Goal: Task Accomplishment & Management: Complete application form

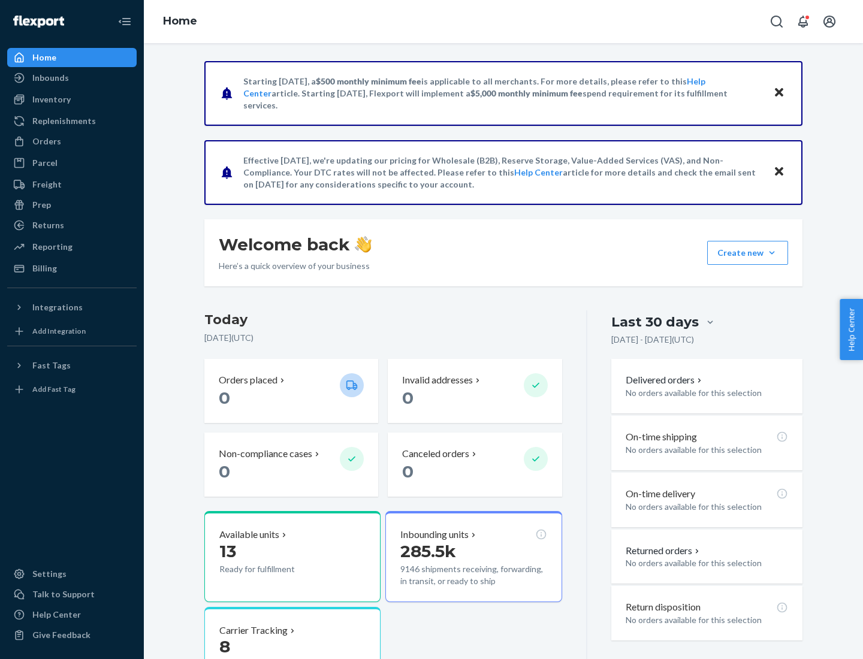
click at [772, 253] on button "Create new Create new inbound Create new order Create new product" at bounding box center [747, 253] width 81 height 24
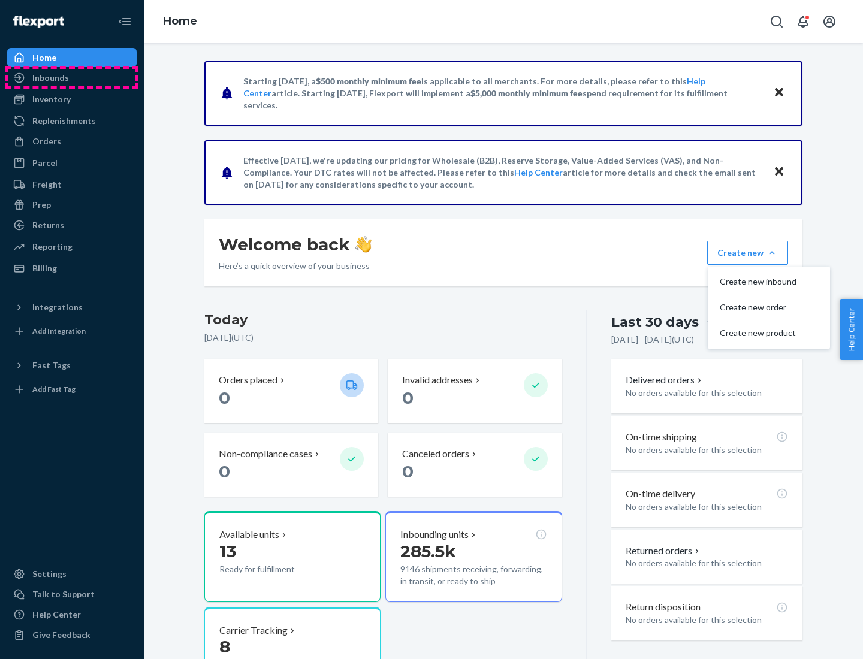
click at [72, 78] on div "Inbounds" at bounding box center [71, 78] width 127 height 17
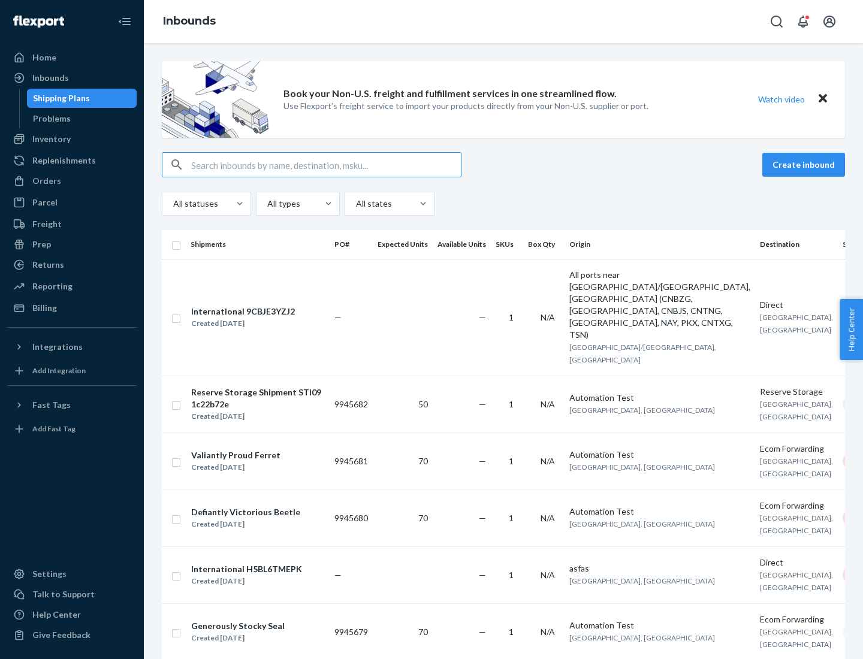
click at [806, 165] on button "Create inbound" at bounding box center [803, 165] width 83 height 24
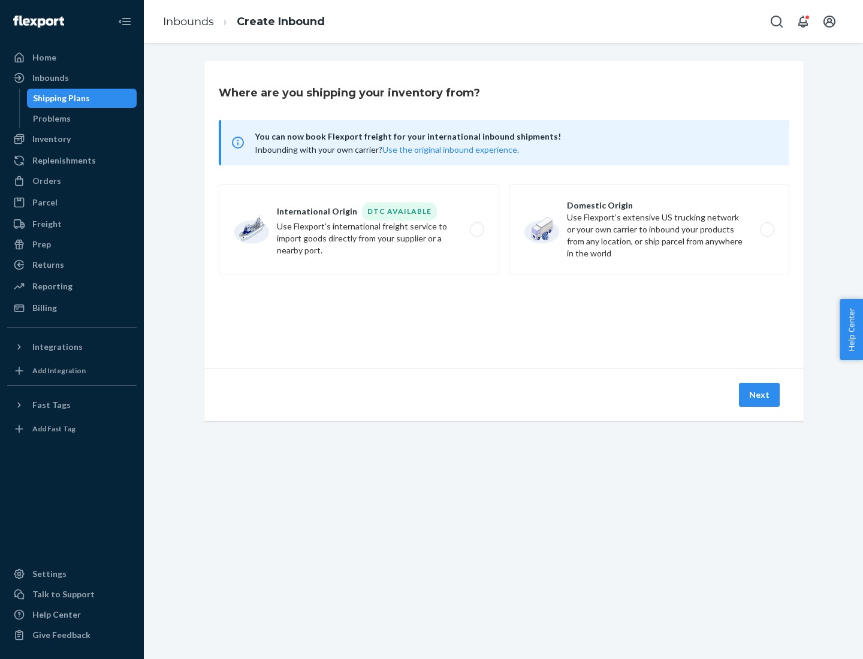
click at [649, 230] on label "Domestic Origin Use Flexport’s extensive US trucking network or your own carrie…" at bounding box center [649, 230] width 280 height 90
click at [767, 230] on input "Domestic Origin Use Flexport’s extensive US trucking network or your own carrie…" at bounding box center [771, 230] width 8 height 8
radio input "true"
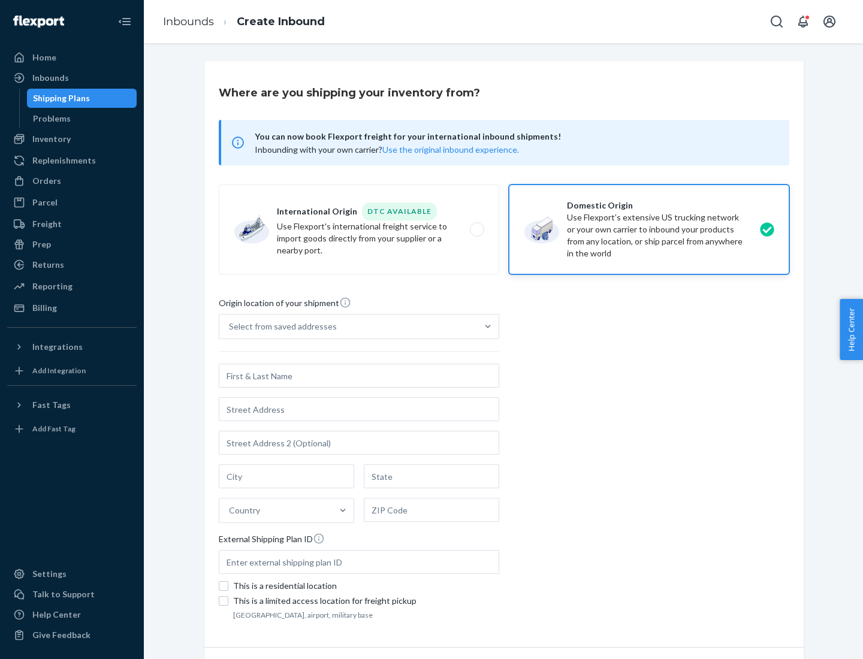
click at [280, 327] on div "Select from saved addresses" at bounding box center [283, 327] width 108 height 12
click at [230, 327] on input "Select from saved addresses" at bounding box center [229, 327] width 1 height 12
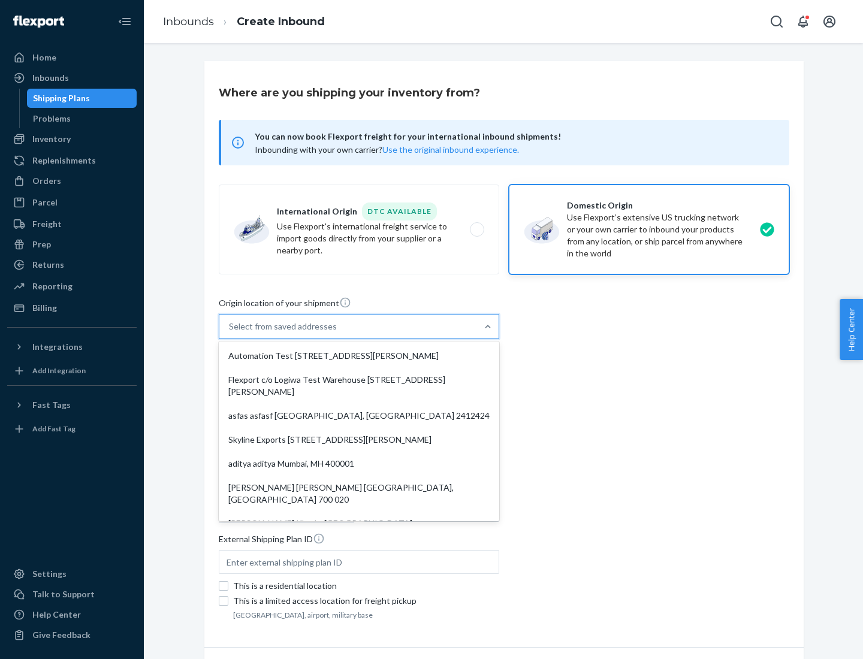
scroll to position [5, 0]
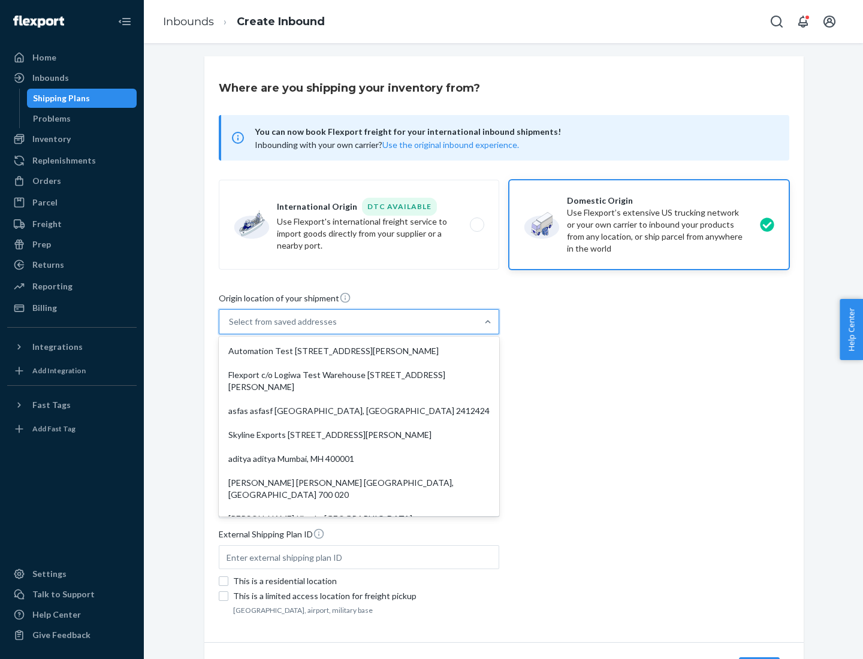
click at [359, 351] on div "Automation Test [STREET_ADDRESS][PERSON_NAME]" at bounding box center [359, 351] width 276 height 24
click at [230, 328] on input "option Automation Test [STREET_ADDRESS][PERSON_NAME]. 9 results available. Use …" at bounding box center [229, 322] width 1 height 12
type input "Automation Test"
type input "9th Floor"
type input "[GEOGRAPHIC_DATA]"
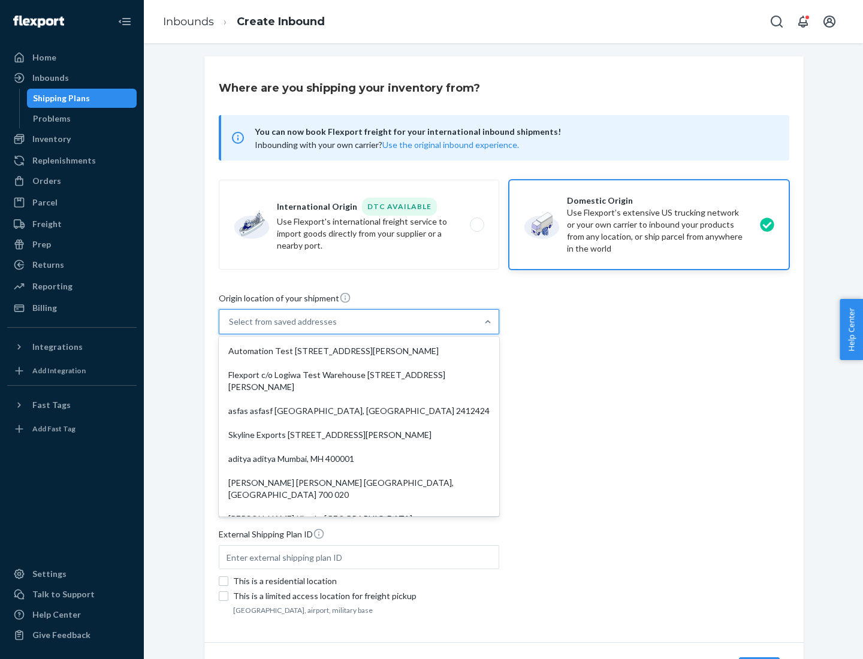
type input "CA"
type input "94104"
type input "[STREET_ADDRESS][PERSON_NAME]"
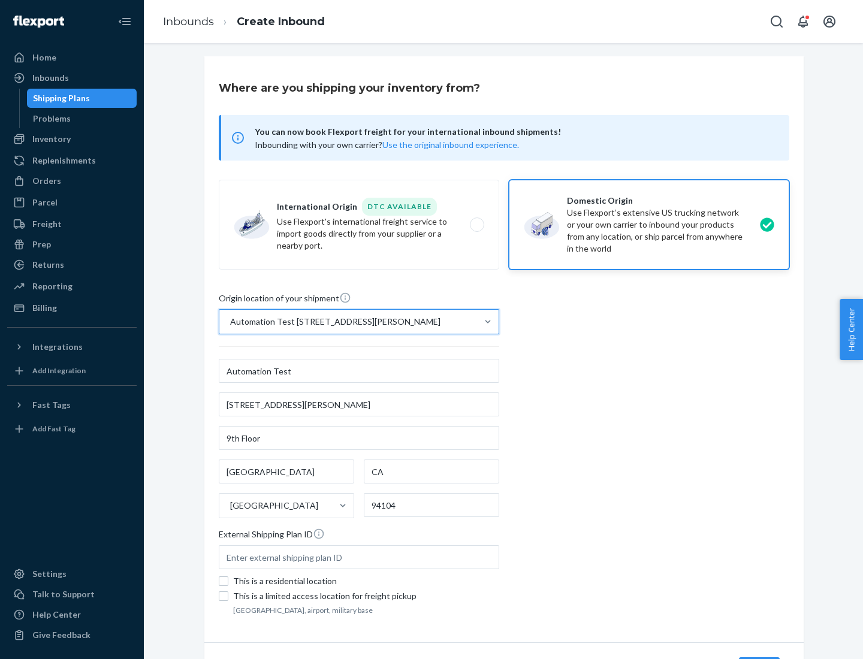
scroll to position [70, 0]
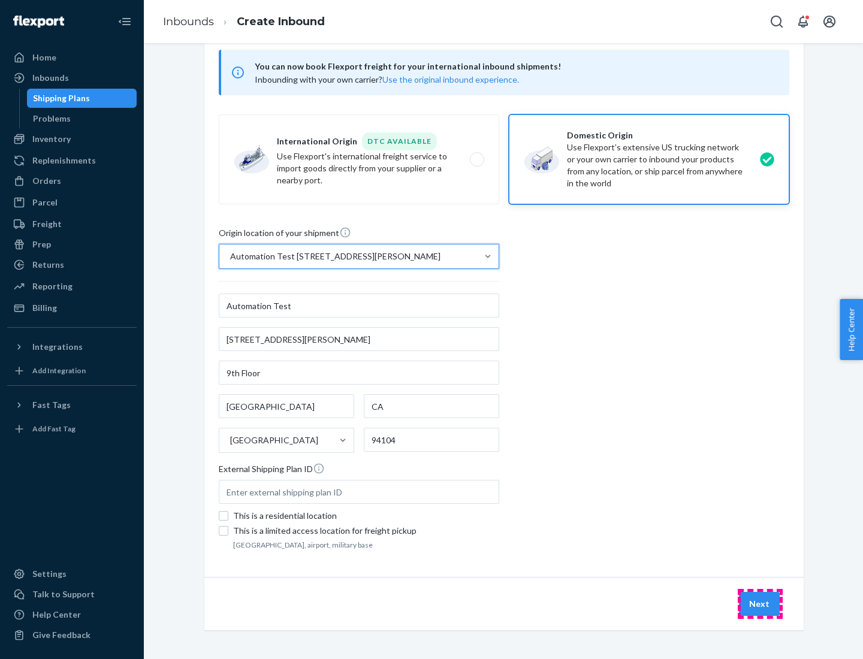
click at [760, 604] on button "Next" at bounding box center [759, 604] width 41 height 24
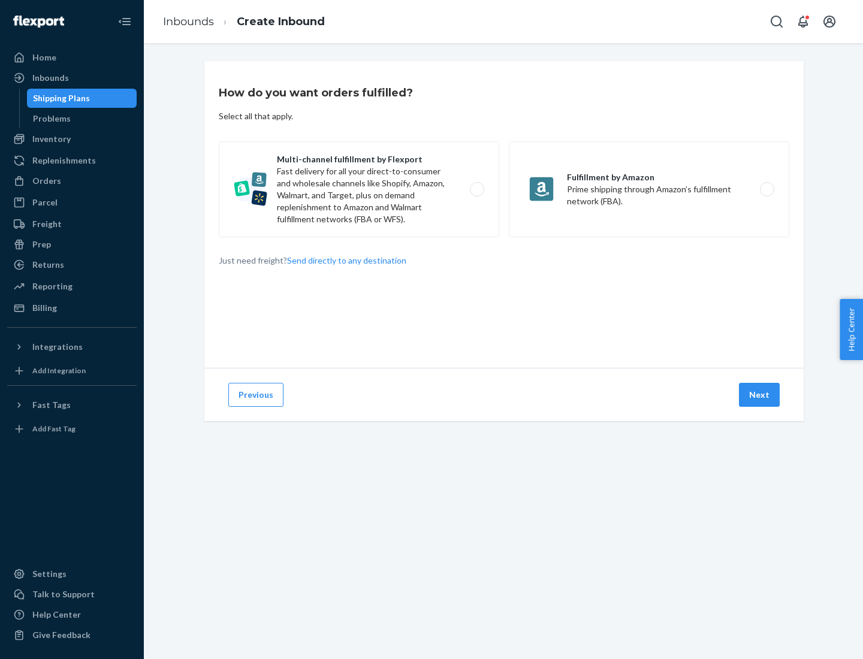
click at [359, 189] on label "Multi-channel fulfillment by Flexport Fast delivery for all your direct-to-cons…" at bounding box center [359, 189] width 280 height 96
click at [476, 189] on input "Multi-channel fulfillment by Flexport Fast delivery for all your direct-to-cons…" at bounding box center [480, 190] width 8 height 8
radio input "true"
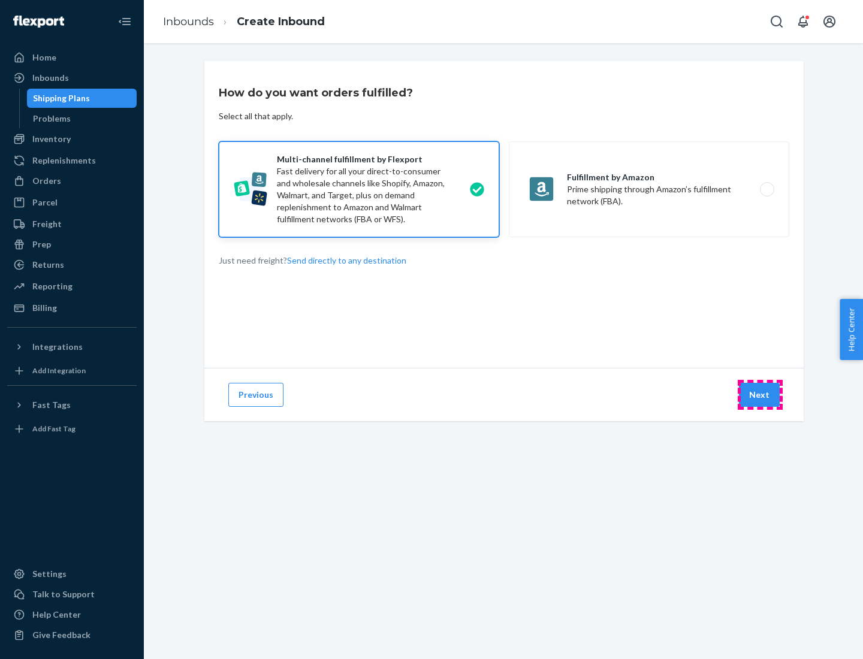
click at [760, 395] on button "Next" at bounding box center [759, 395] width 41 height 24
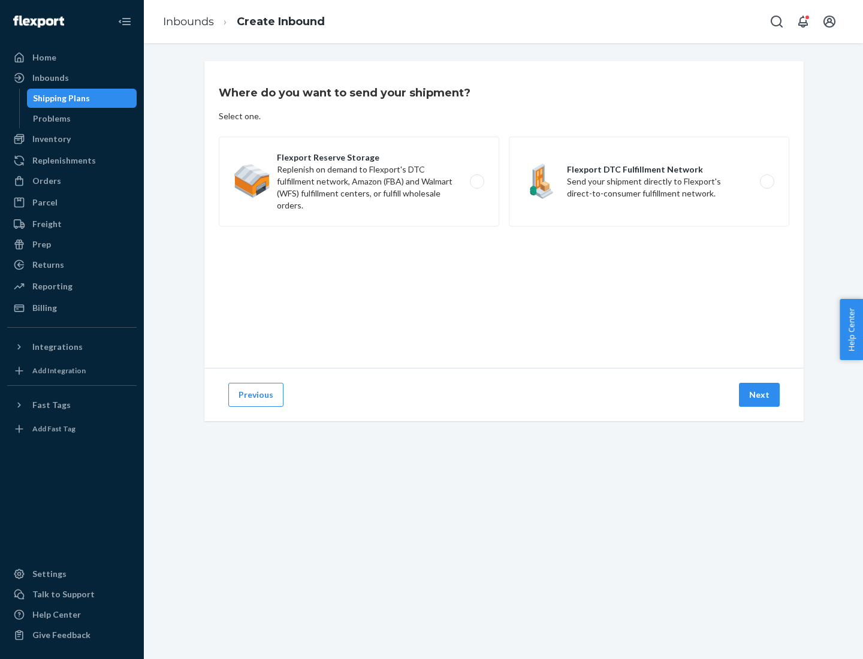
click at [649, 182] on label "Flexport DTC Fulfillment Network Send your shipment directly to Flexport's dire…" at bounding box center [649, 182] width 280 height 90
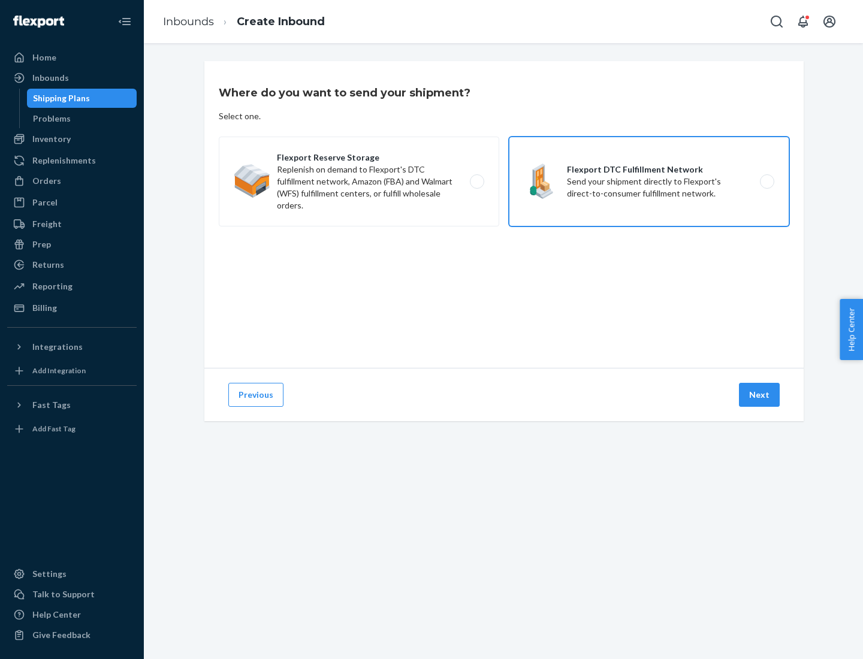
click at [767, 182] on input "Flexport DTC Fulfillment Network Send your shipment directly to Flexport's dire…" at bounding box center [771, 182] width 8 height 8
radio input "true"
click at [760, 395] on button "Next" at bounding box center [759, 395] width 41 height 24
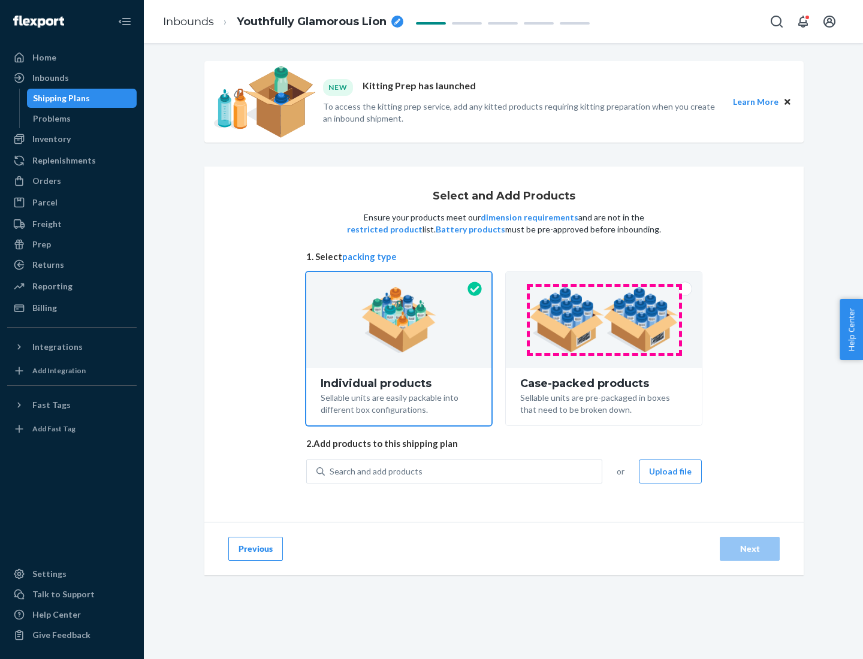
click at [604, 320] on img at bounding box center [603, 320] width 149 height 66
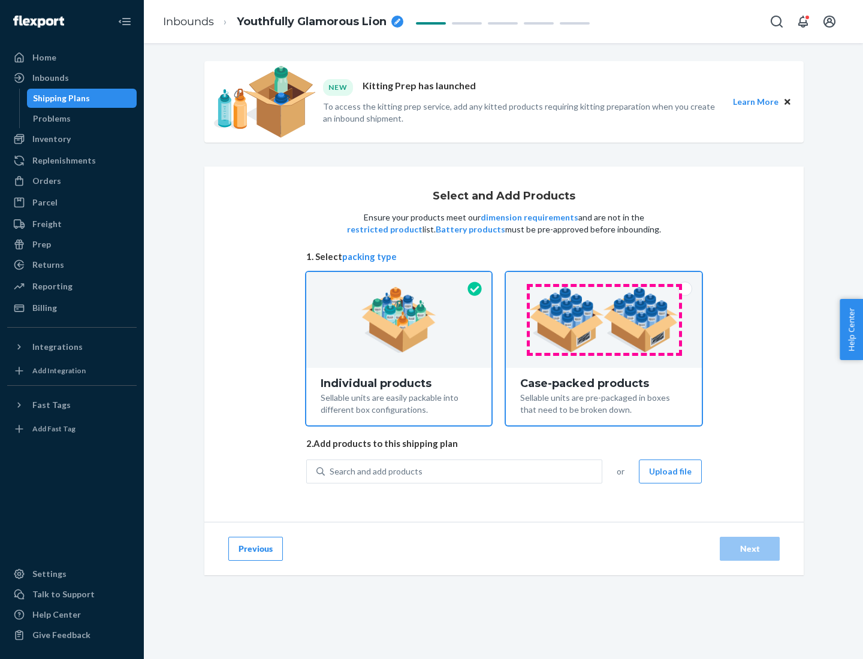
click at [604, 280] on input "Case-packed products Sellable units are pre-packaged in boxes that need to be b…" at bounding box center [604, 276] width 8 height 8
radio input "true"
radio input "false"
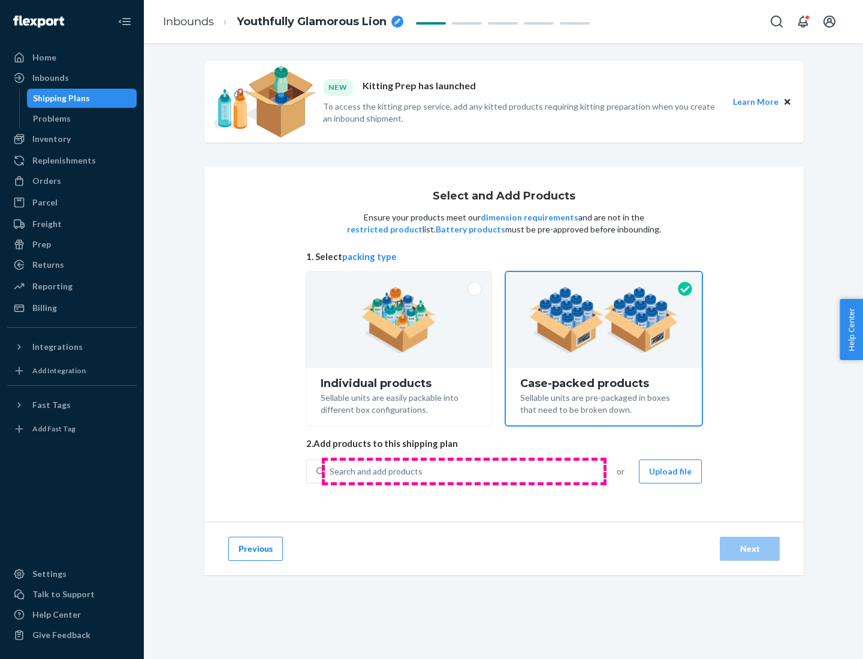
click at [464, 471] on div "Search and add products" at bounding box center [463, 472] width 277 height 22
click at [331, 471] on input "Search and add products" at bounding box center [330, 472] width 1 height 12
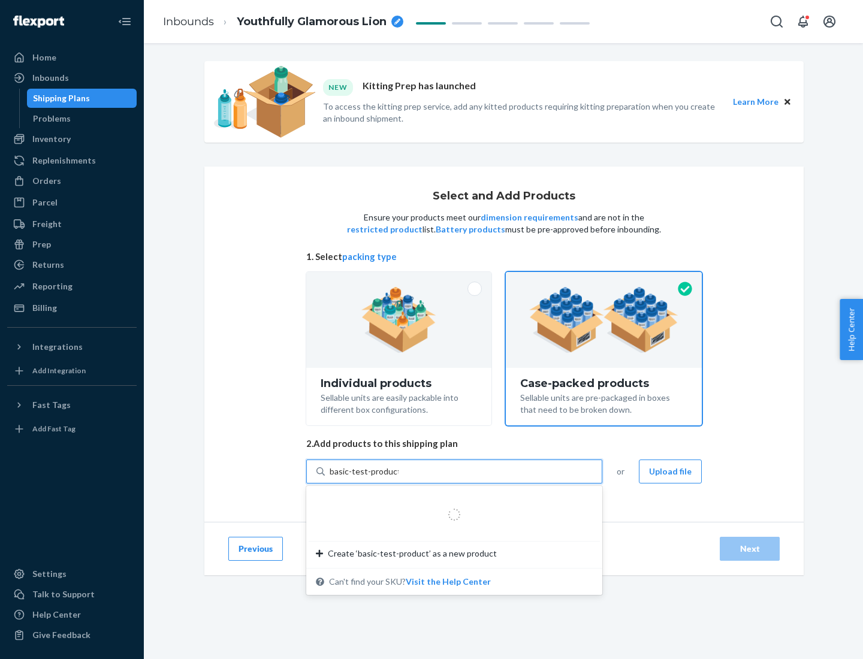
type input "basic-test-product-1"
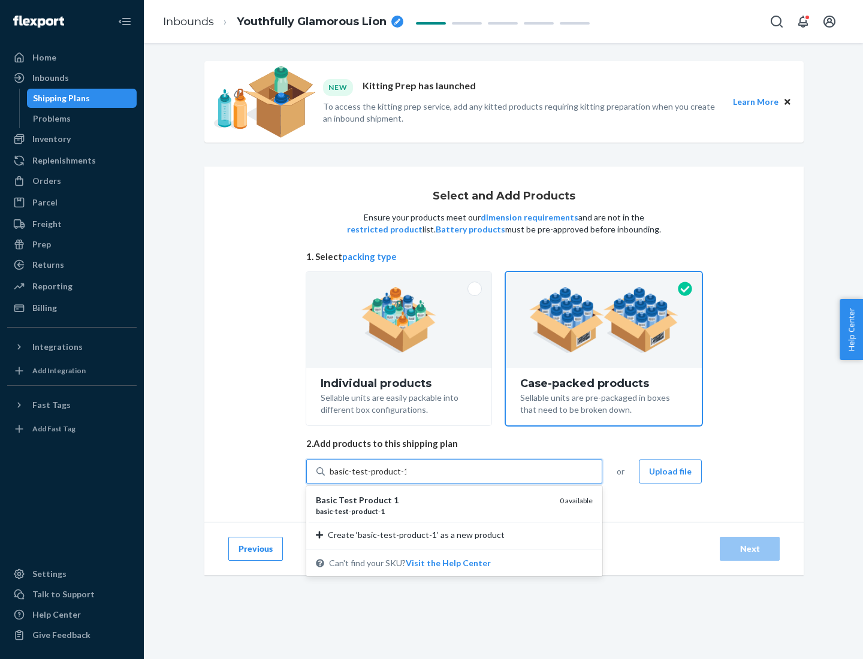
click at [433, 511] on div "basic - test - product - 1" at bounding box center [433, 511] width 234 height 10
click at [406, 478] on input "basic-test-product-1" at bounding box center [368, 472] width 77 height 12
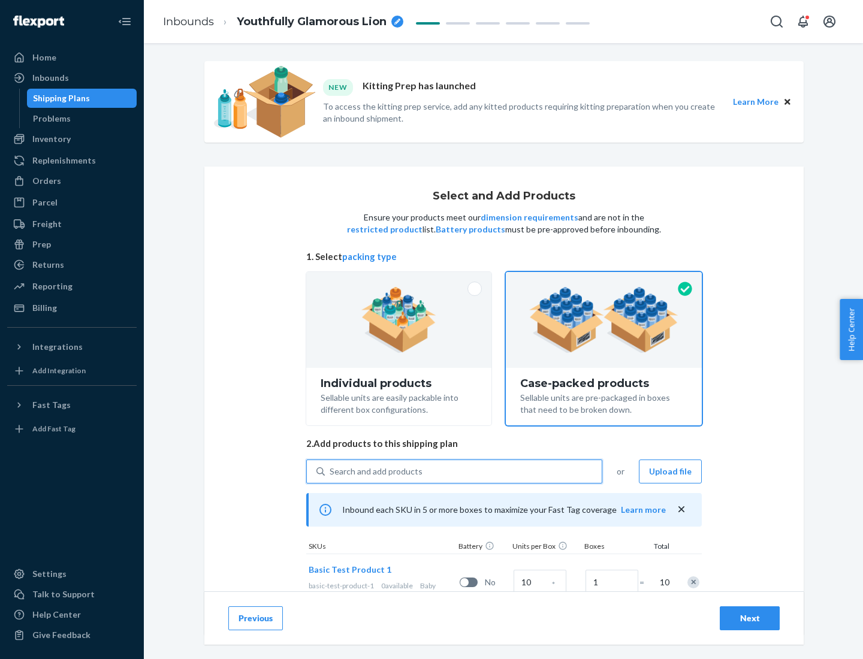
scroll to position [43, 0]
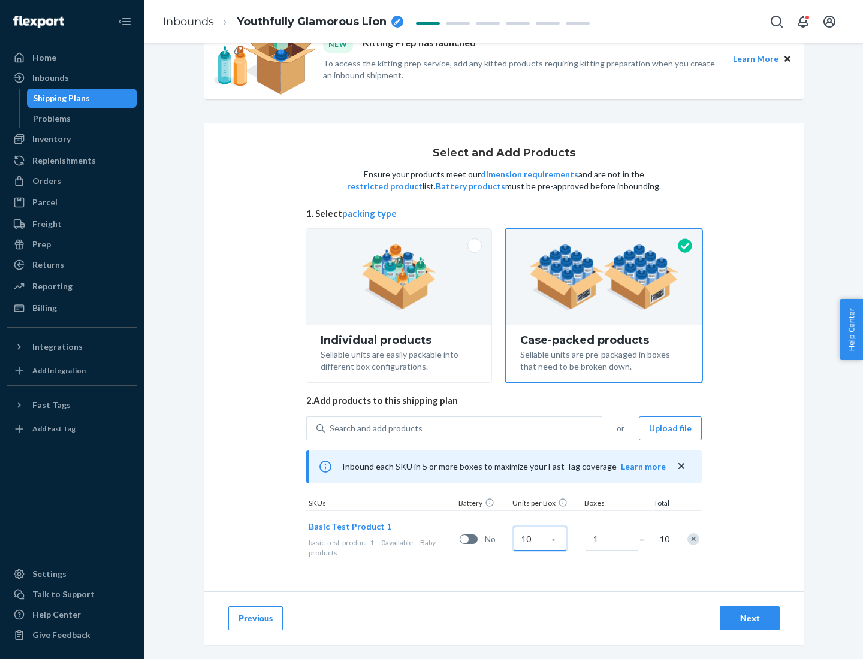
type input "10"
type input "7"
click at [750, 619] on div "Next" at bounding box center [750, 619] width 40 height 12
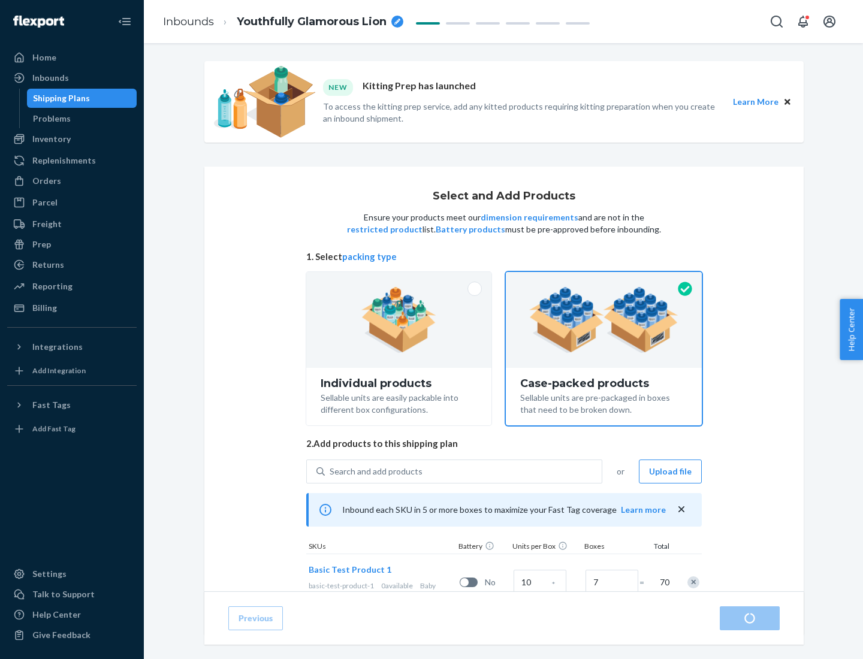
radio input "true"
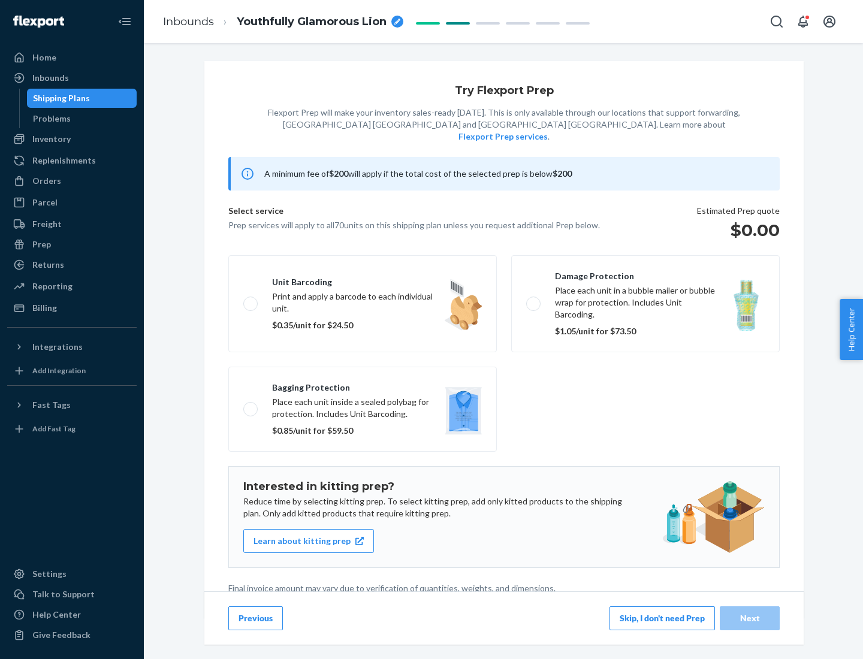
scroll to position [3, 0]
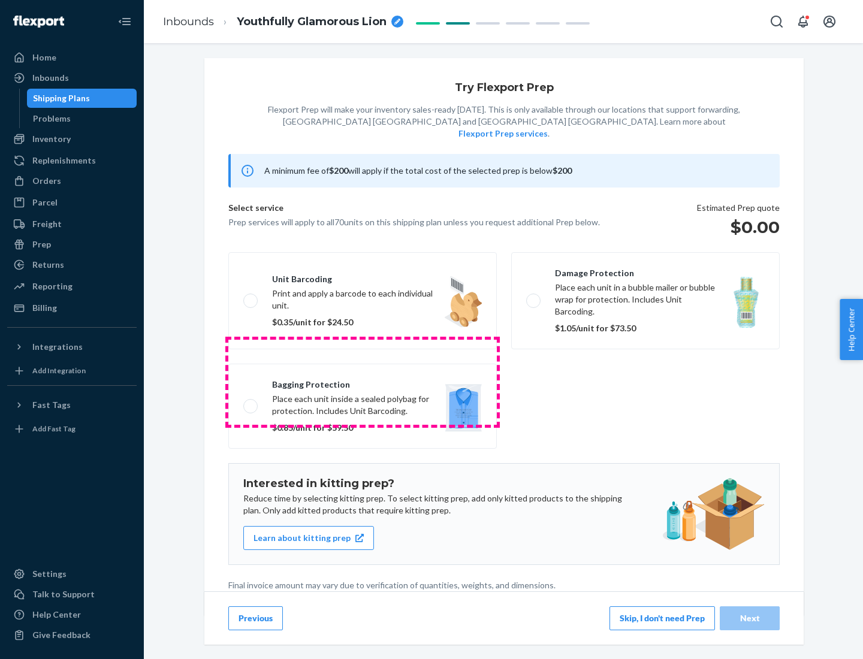
click at [363, 382] on label "Bagging protection Place each unit inside a sealed polybag for protection. Incl…" at bounding box center [362, 406] width 269 height 85
click at [251, 402] on input "Bagging protection Place each unit inside a sealed polybag for protection. Incl…" at bounding box center [247, 406] width 8 height 8
checkbox input "true"
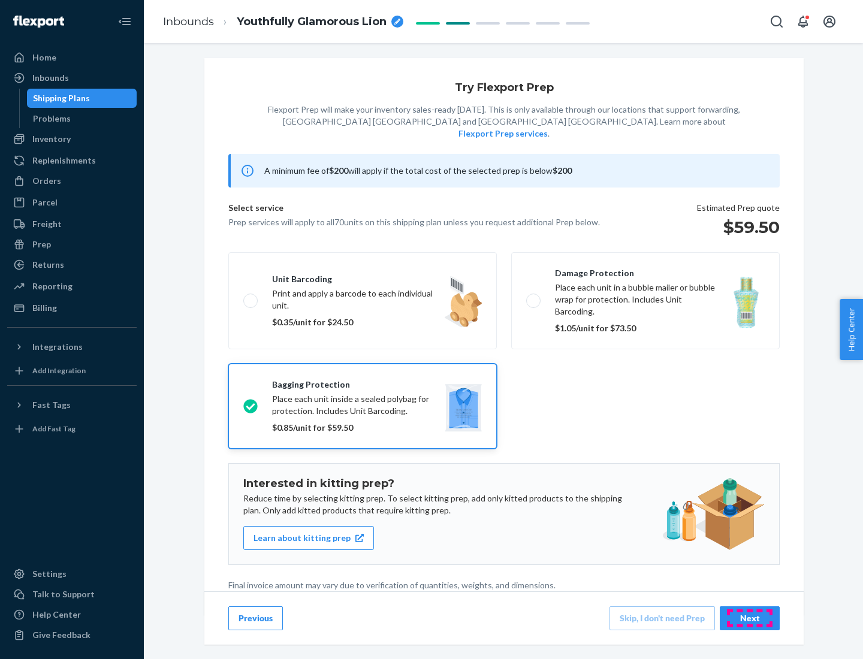
click at [750, 618] on div "Next" at bounding box center [750, 619] width 40 height 12
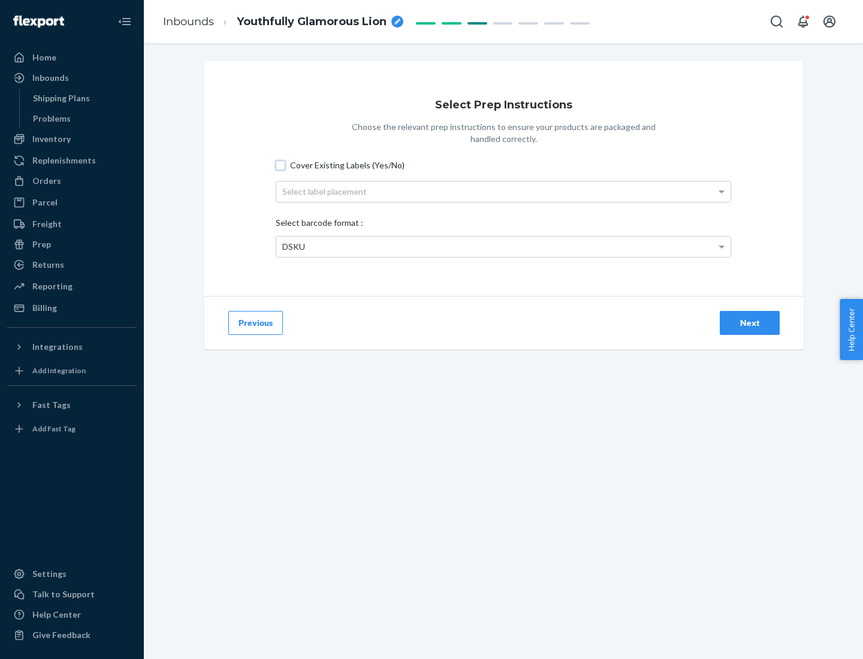
click at [280, 165] on input "Cover Existing Labels (Yes/No)" at bounding box center [281, 166] width 10 height 10
checkbox input "true"
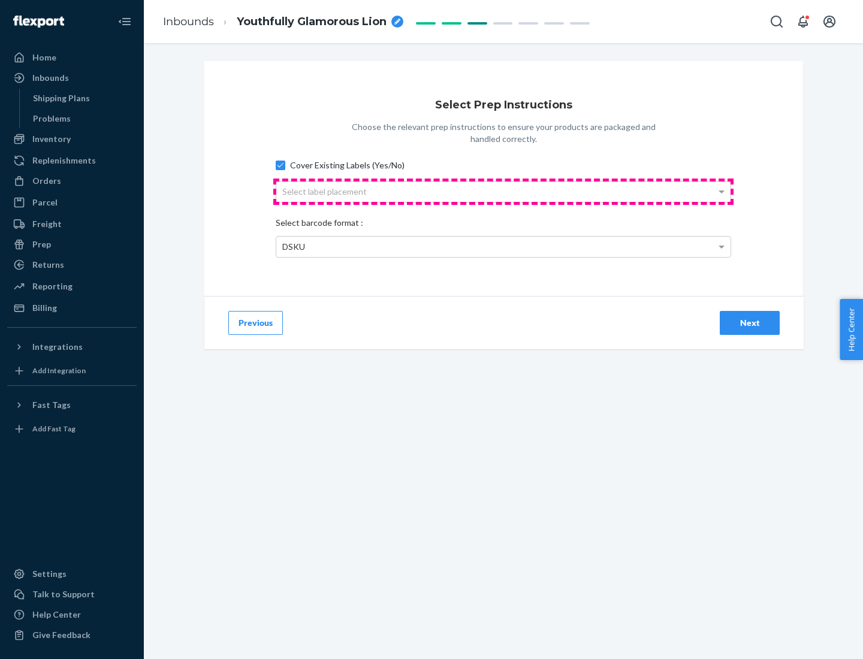
click at [503, 191] on div "Select label placement" at bounding box center [503, 192] width 454 height 20
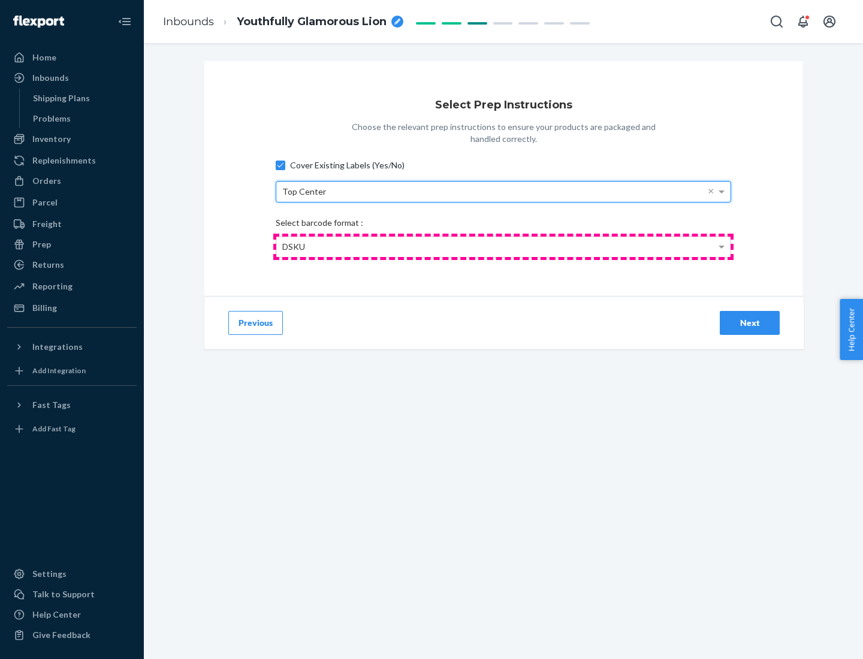
click at [503, 246] on div "DSKU" at bounding box center [503, 247] width 454 height 20
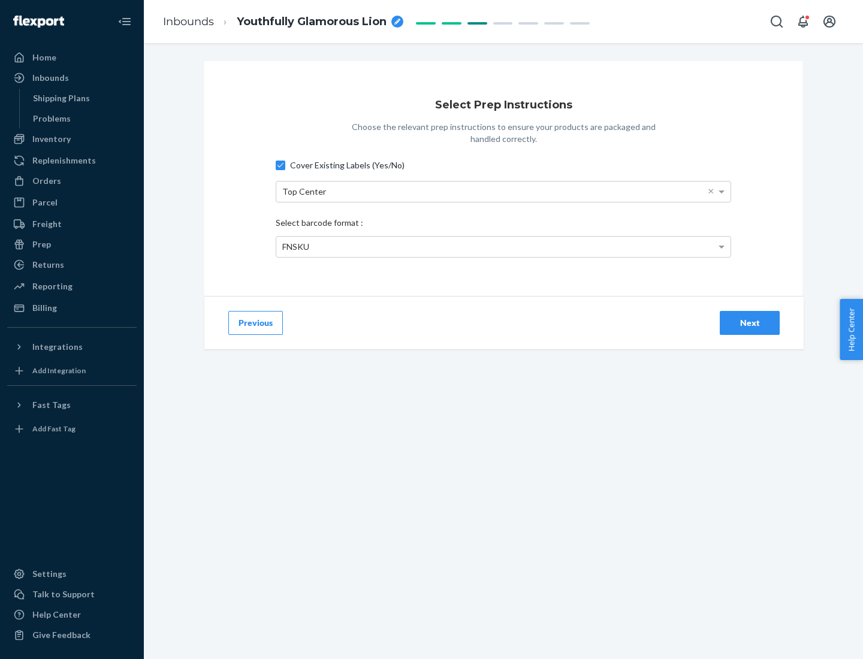
click at [750, 322] on div "Next" at bounding box center [750, 323] width 40 height 12
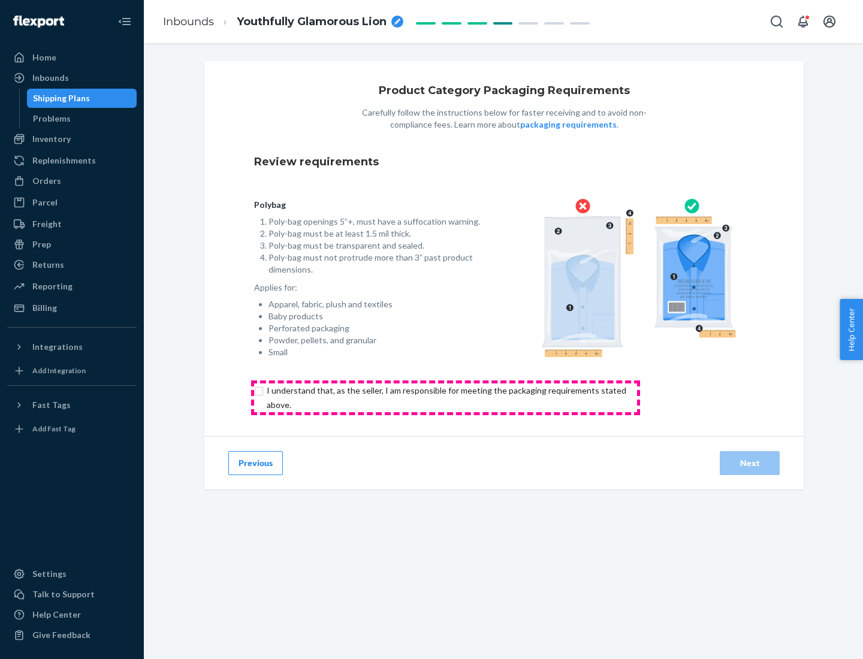
click at [445, 397] on input "checkbox" at bounding box center [453, 398] width 399 height 29
checkbox input "true"
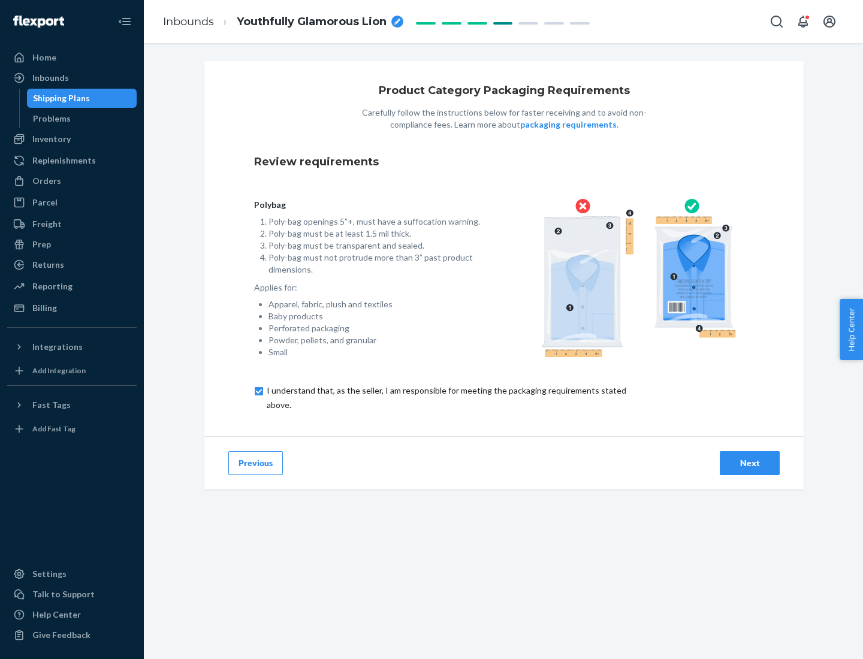
click at [750, 463] on div "Next" at bounding box center [750, 463] width 40 height 12
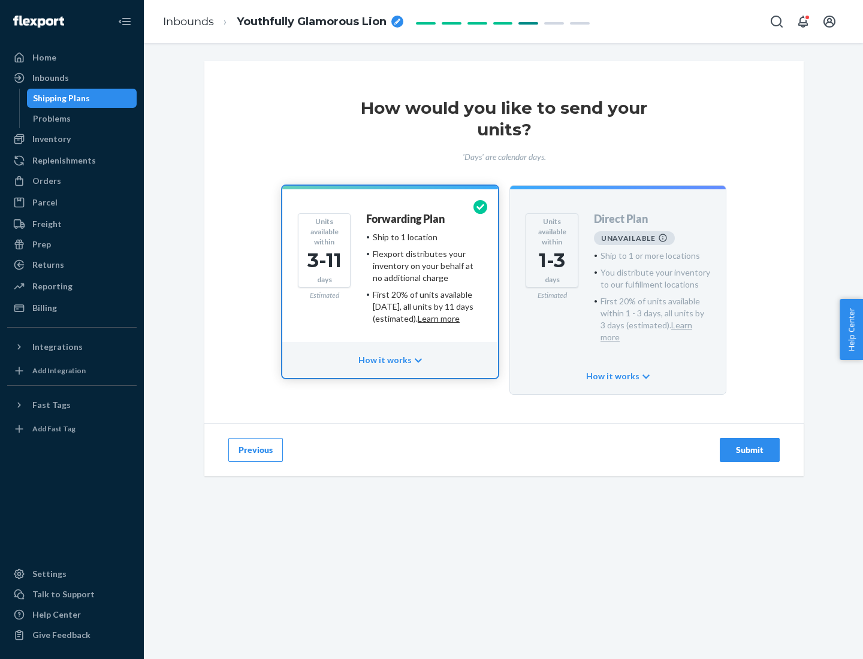
click at [406, 219] on h4 "Forwarding Plan" at bounding box center [405, 219] width 79 height 12
click at [750, 444] on div "Submit" at bounding box center [750, 450] width 40 height 12
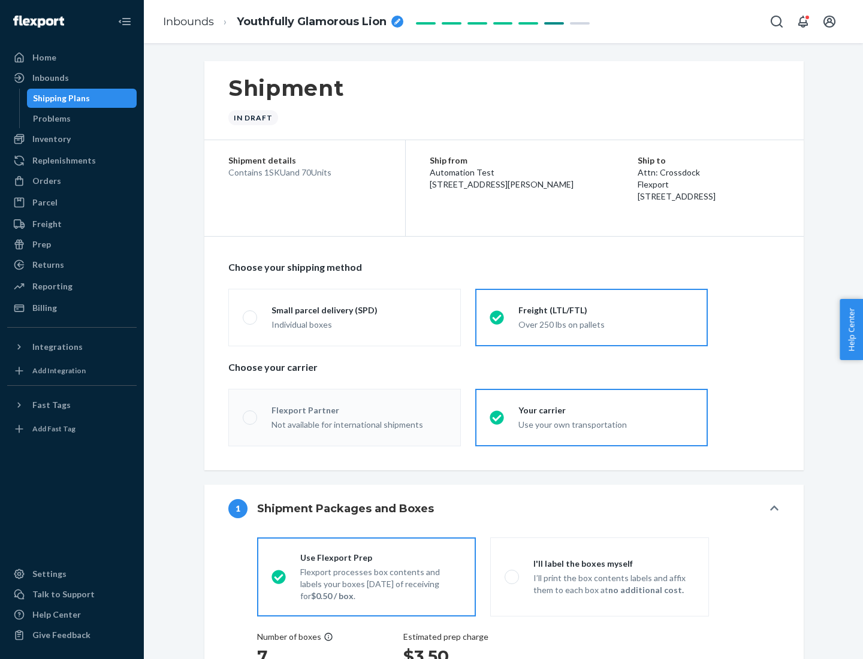
radio input "true"
radio input "false"
radio input "true"
radio input "false"
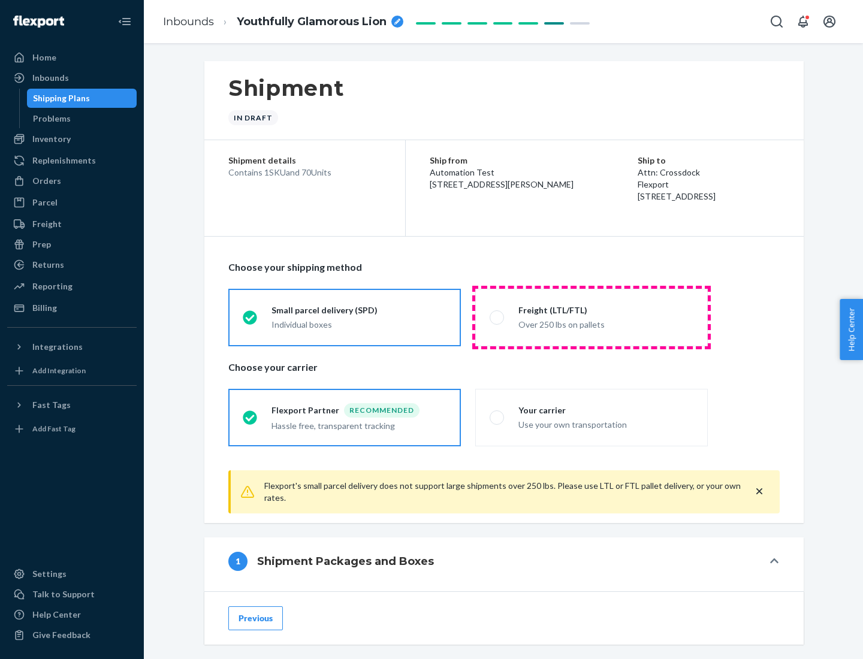
click at [592, 317] on div "Over 250 lbs on pallets" at bounding box center [605, 323] width 175 height 14
click at [497, 317] on input "Freight (LTL/FTL) Over 250 lbs on pallets" at bounding box center [494, 317] width 8 height 8
radio input "true"
radio input "false"
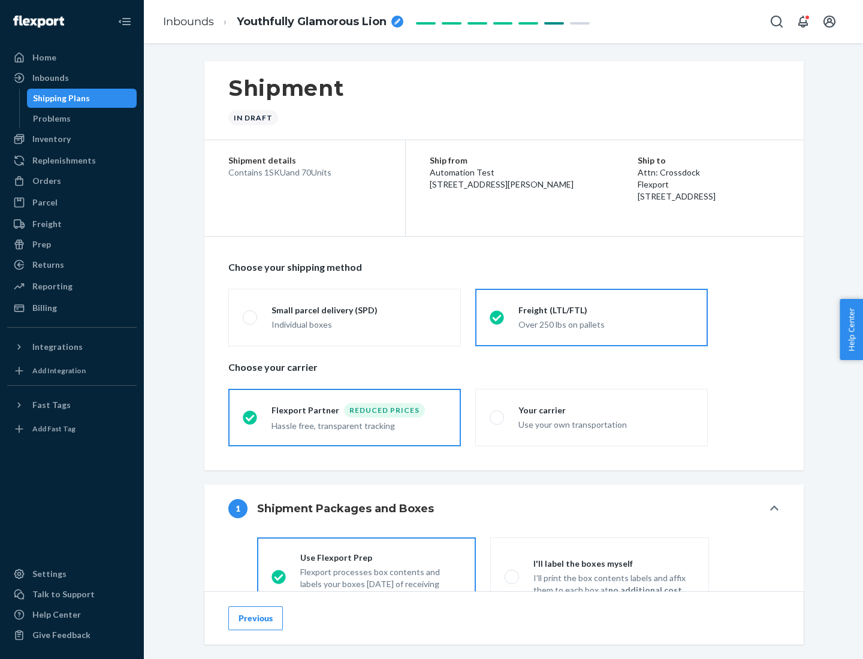
scroll to position [67, 0]
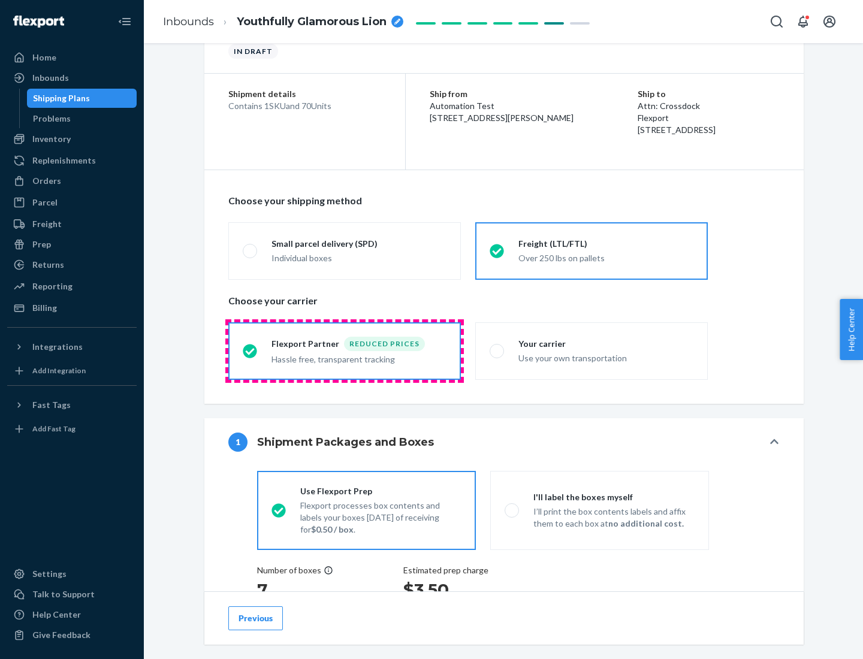
click at [345, 351] on div "Hassle free, transparent tracking" at bounding box center [358, 358] width 175 height 14
click at [251, 351] on input "Flexport Partner Reduced prices Hassle free, transparent tracking" at bounding box center [247, 351] width 8 height 8
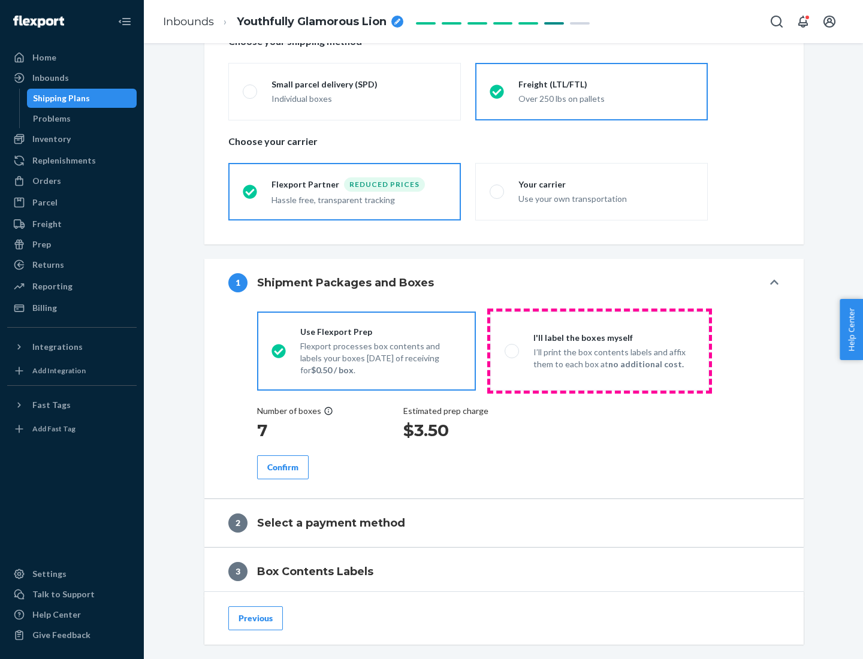
click at [599, 351] on p "I’ll print the box contents labels and affix them to each box at no additional …" at bounding box center [613, 358] width 161 height 24
click at [512, 351] on input "I'll label the boxes myself I’ll print the box contents labels and affix them t…" at bounding box center [509, 351] width 8 height 8
radio input "true"
radio input "false"
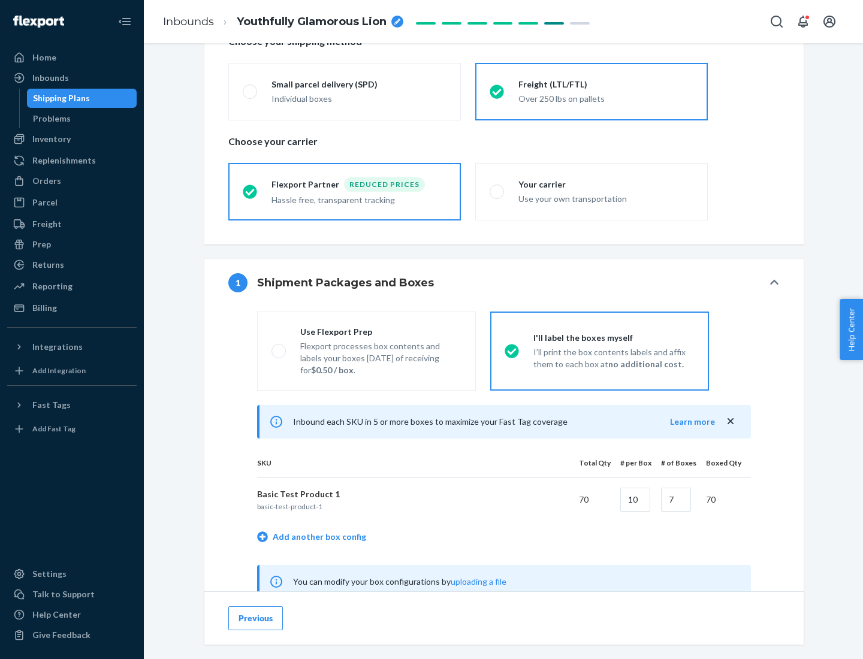
scroll to position [375, 0]
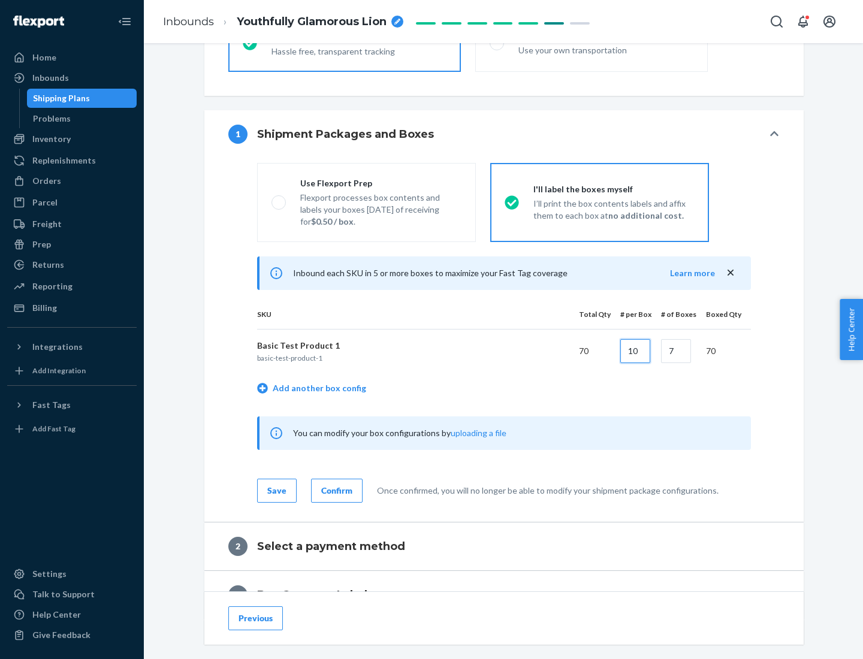
type input "10"
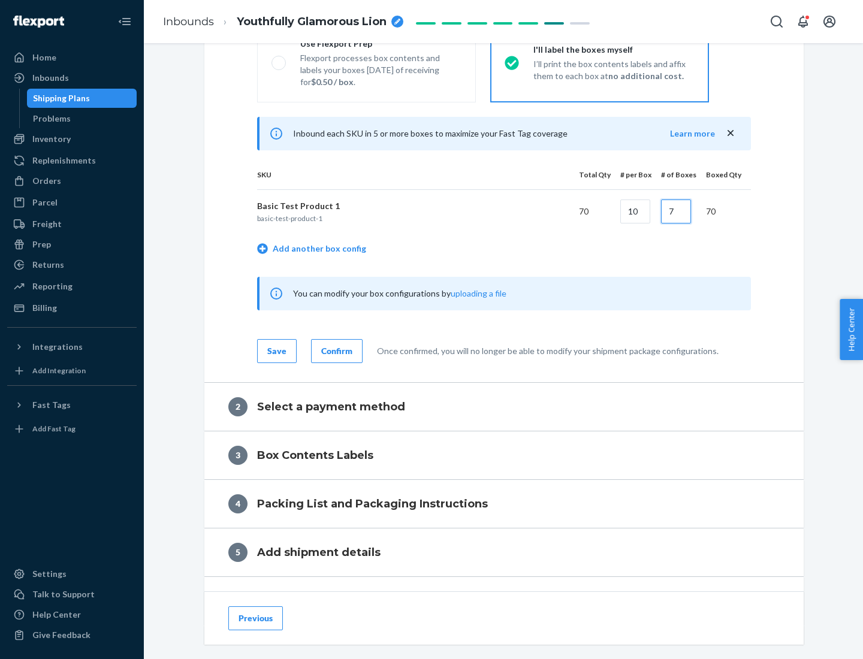
type input "7"
click at [335, 351] on div "Confirm" at bounding box center [336, 351] width 31 height 12
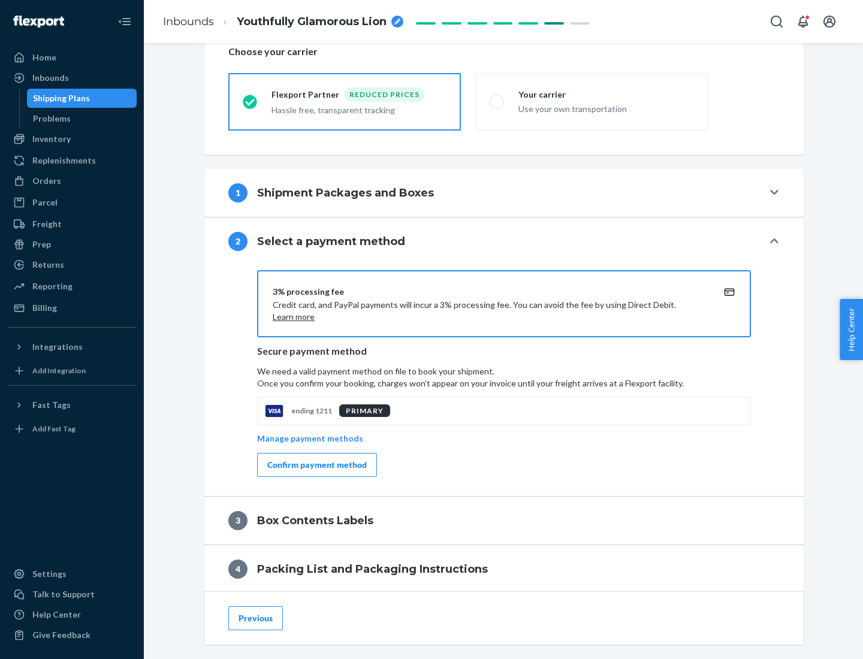
scroll to position [430, 0]
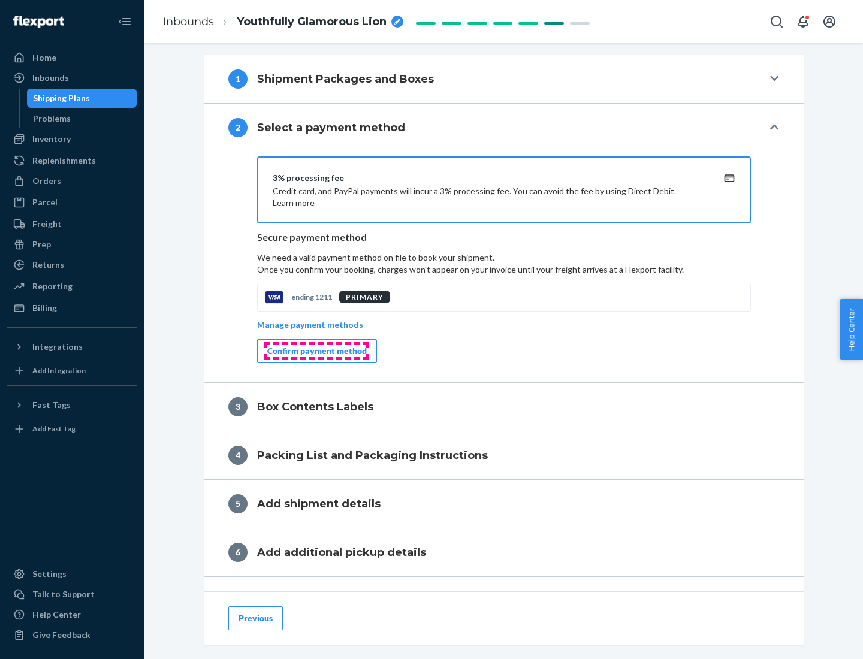
click at [316, 351] on div "Confirm payment method" at bounding box center [316, 351] width 99 height 12
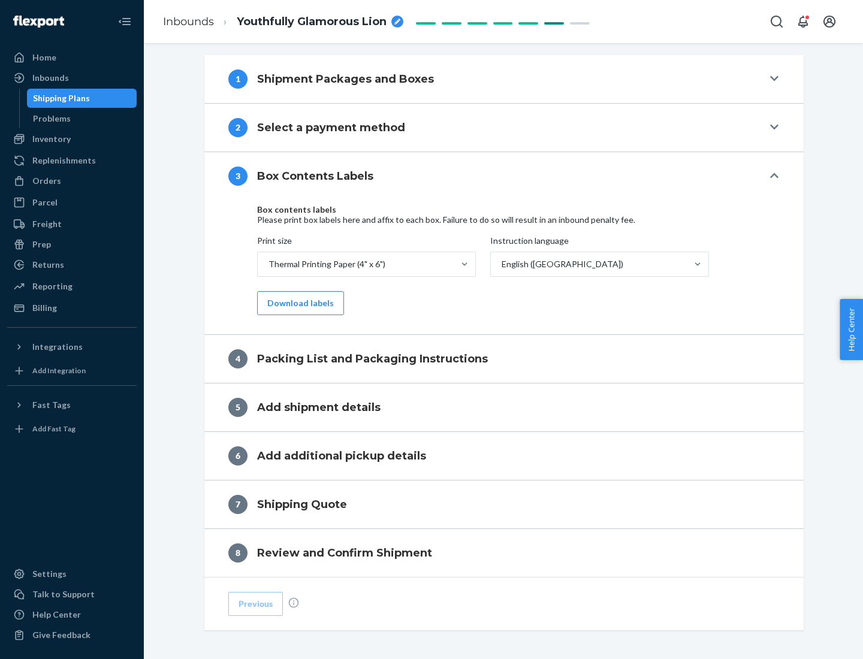
scroll to position [382, 0]
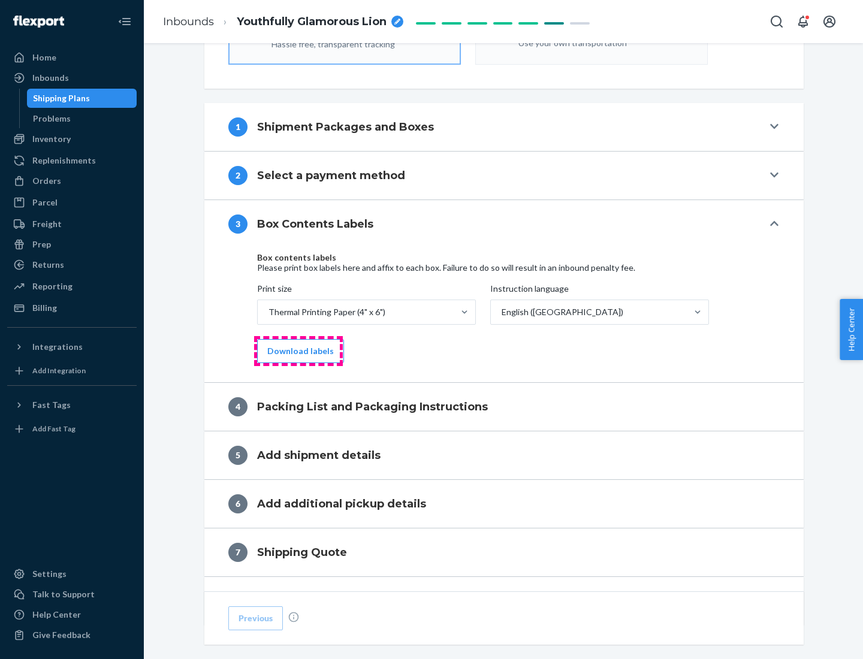
click at [298, 351] on button "Download labels" at bounding box center [300, 351] width 87 height 24
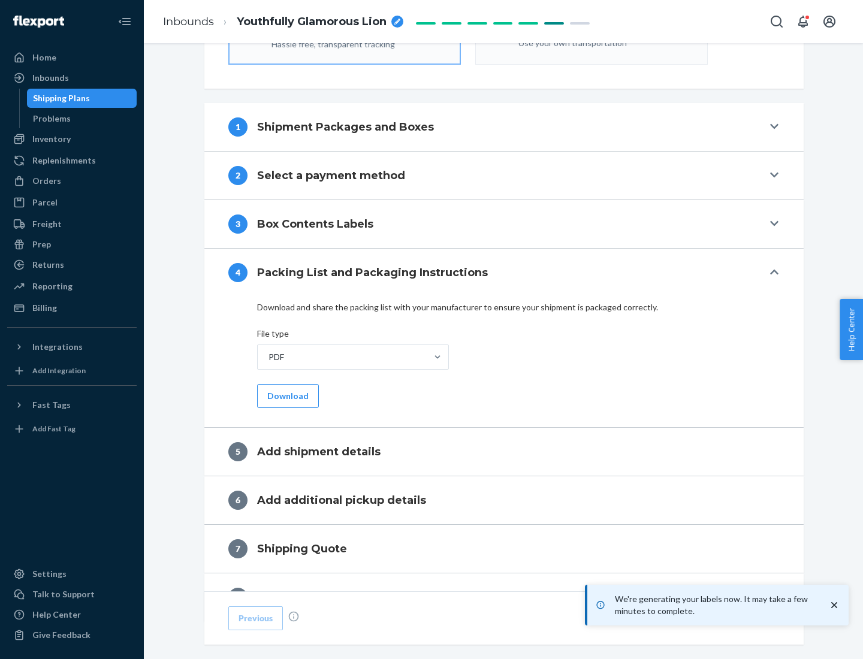
scroll to position [427, 0]
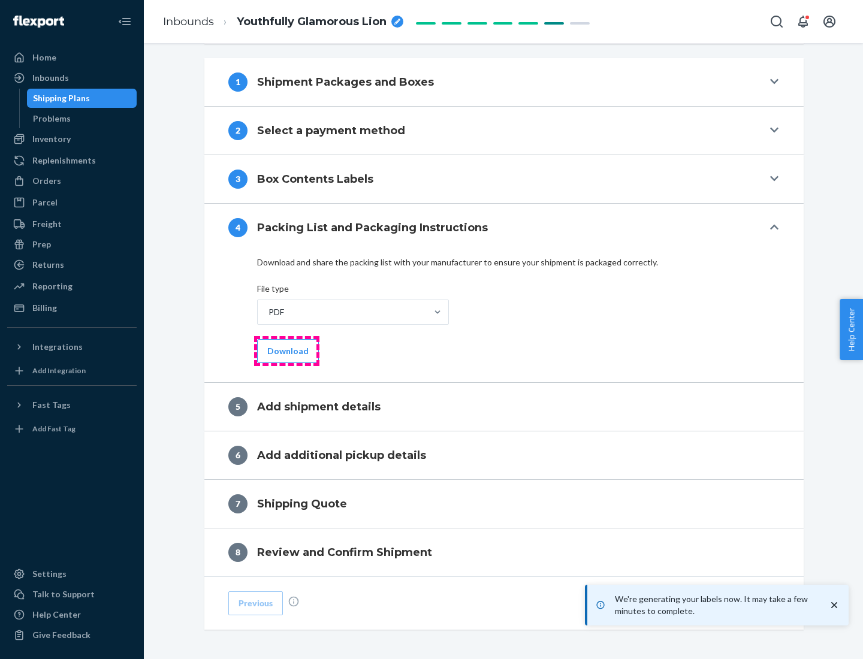
click at [286, 351] on button "Download" at bounding box center [288, 351] width 62 height 24
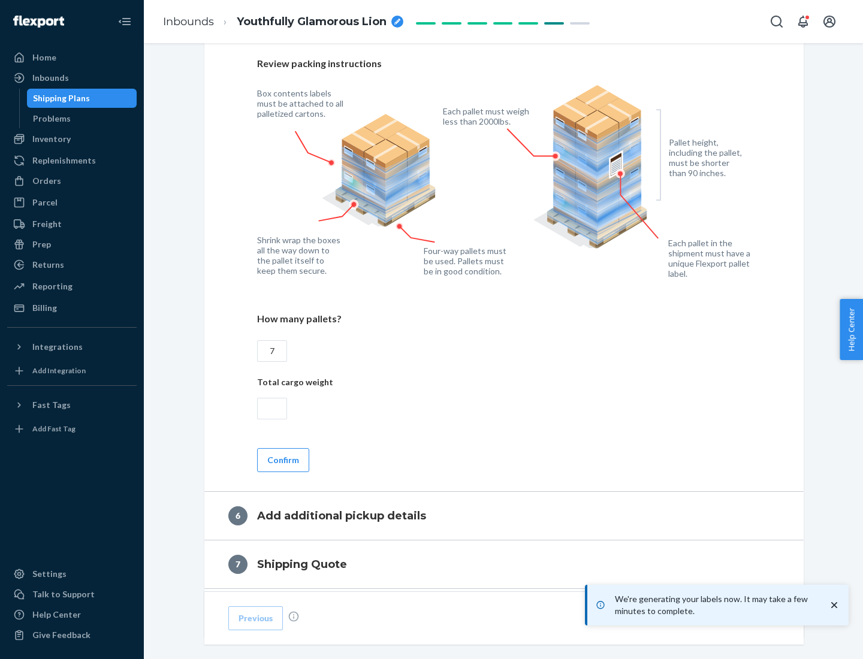
scroll to position [826, 0]
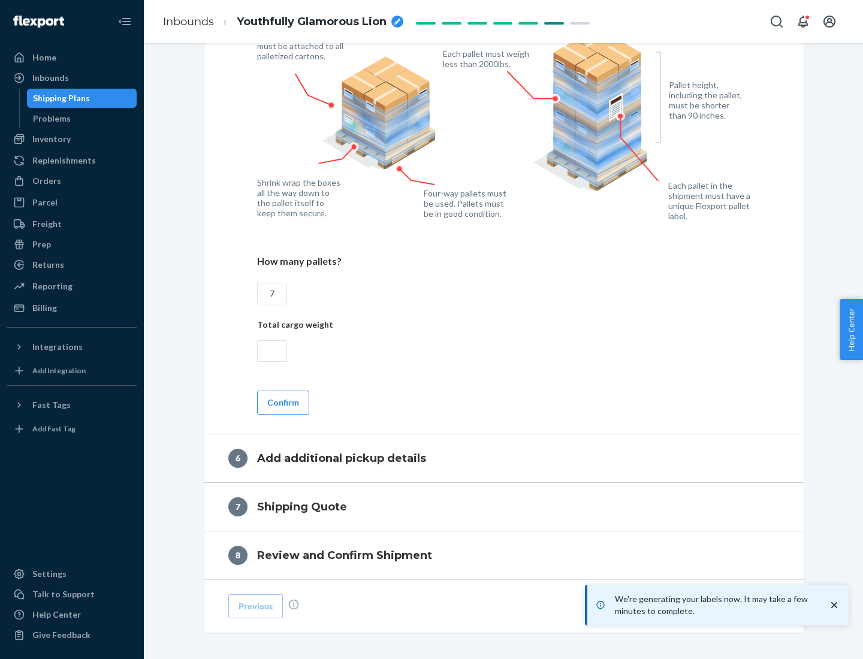
type input "7"
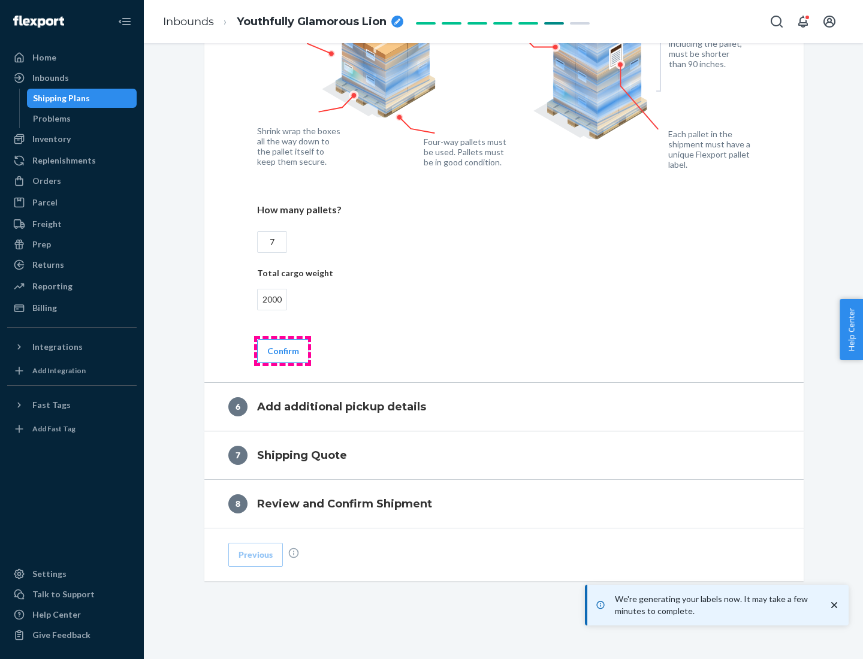
type input "2000"
click at [282, 351] on button "Confirm" at bounding box center [283, 351] width 52 height 24
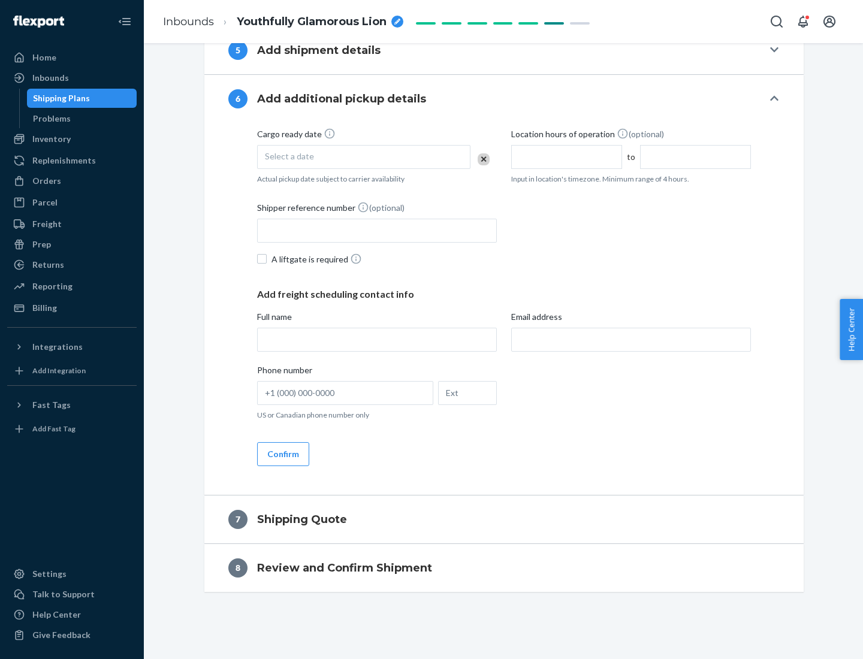
scroll to position [458, 0]
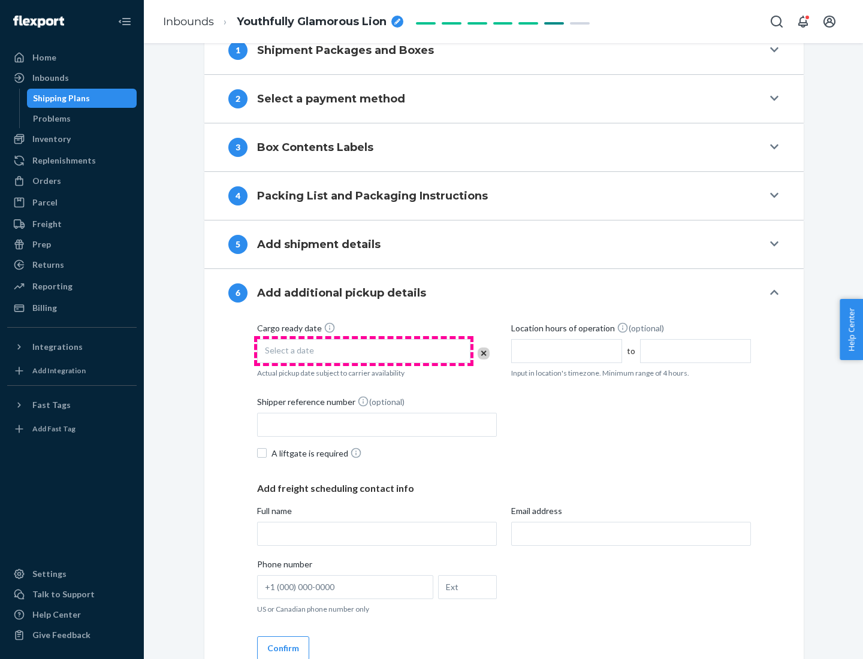
click at [364, 351] on div "Select a date" at bounding box center [363, 351] width 213 height 24
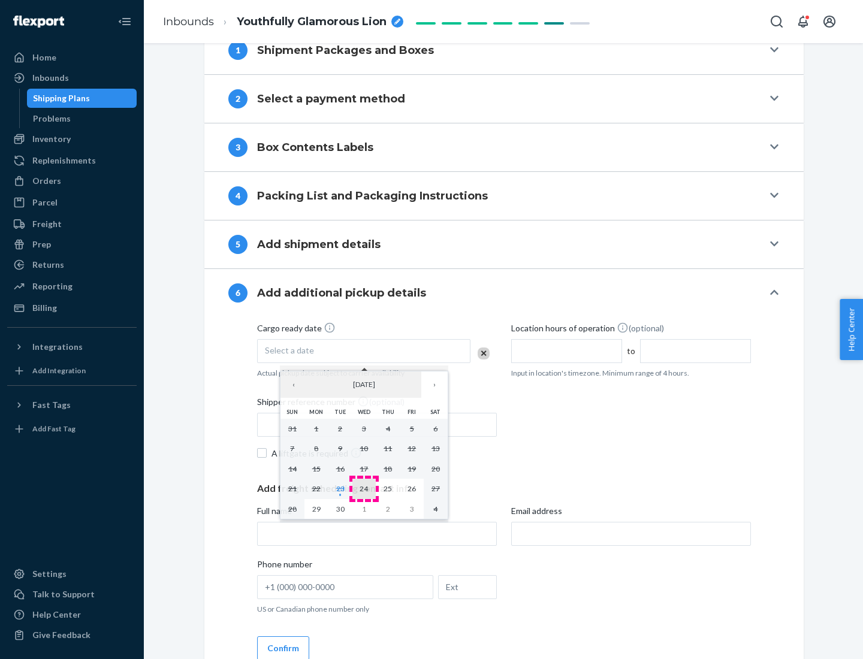
click at [364, 488] on abbr "24" at bounding box center [364, 488] width 8 height 9
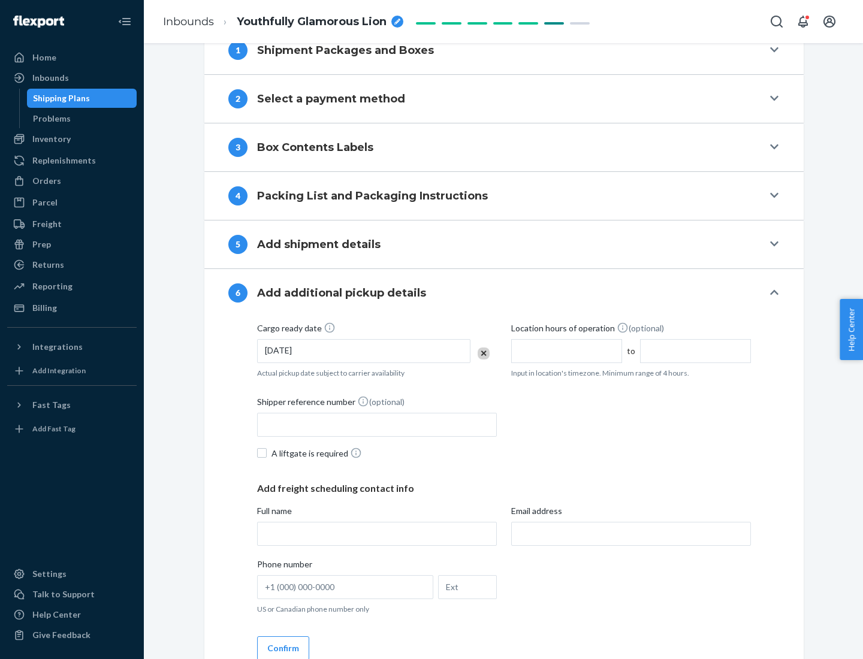
scroll to position [641, 0]
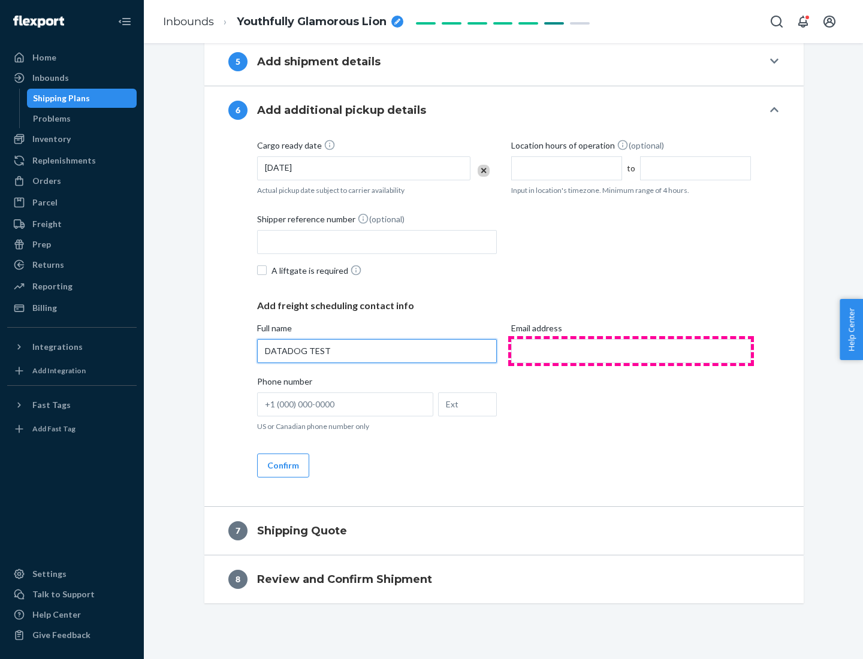
type input "DATADOG TEST"
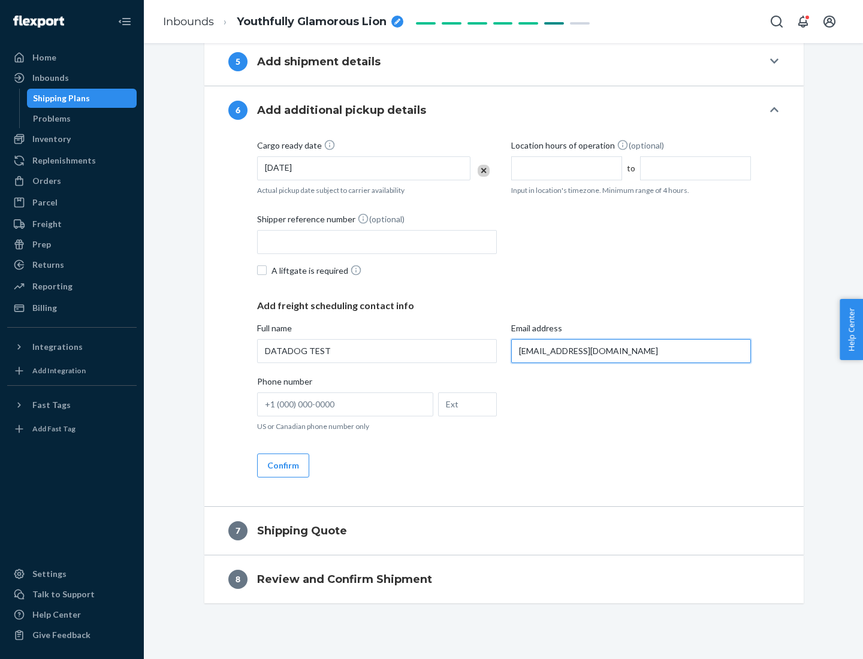
scroll to position [653, 0]
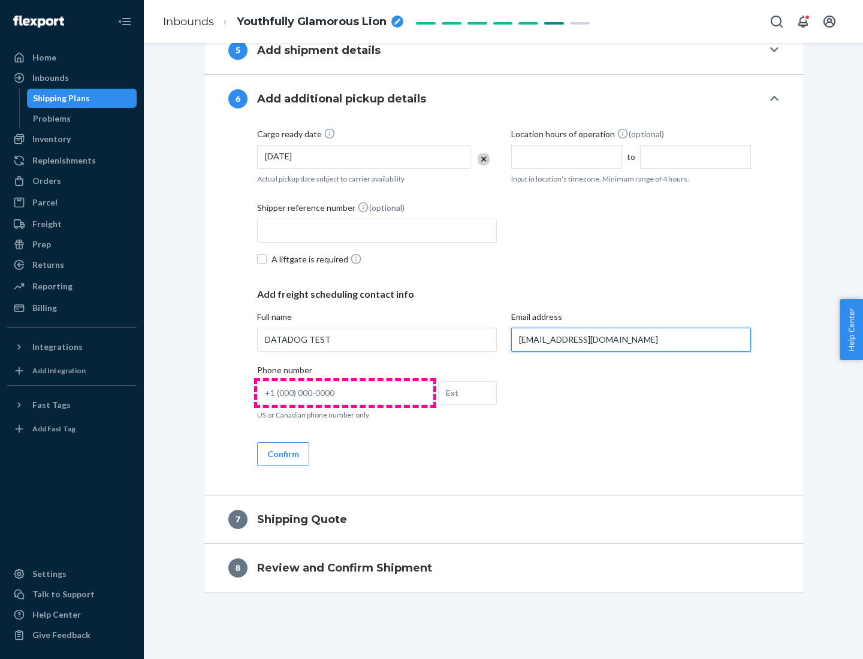
type input "[EMAIL_ADDRESS][DOMAIN_NAME]"
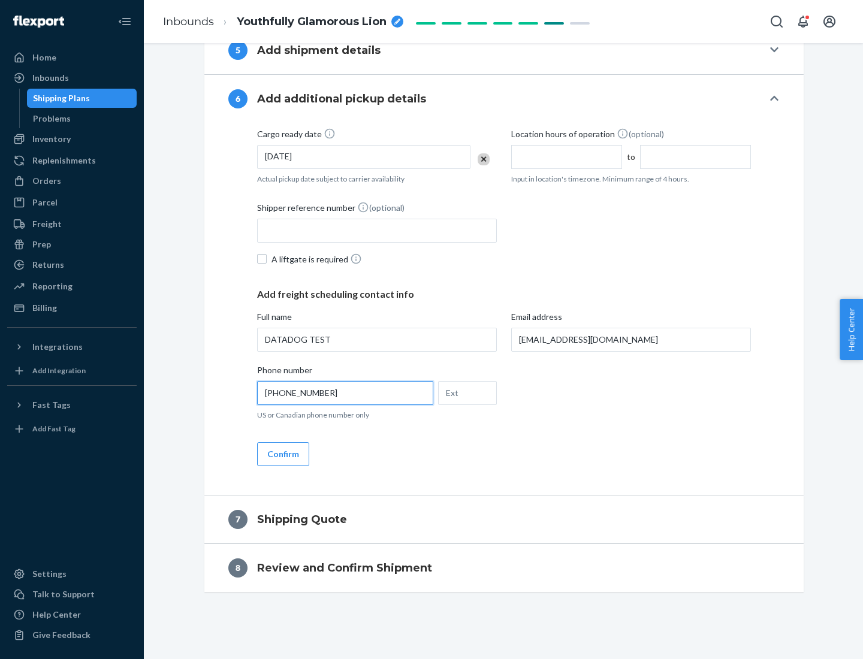
type input "[PHONE_NUMBER]"
click at [282, 454] on button "Confirm" at bounding box center [283, 454] width 52 height 24
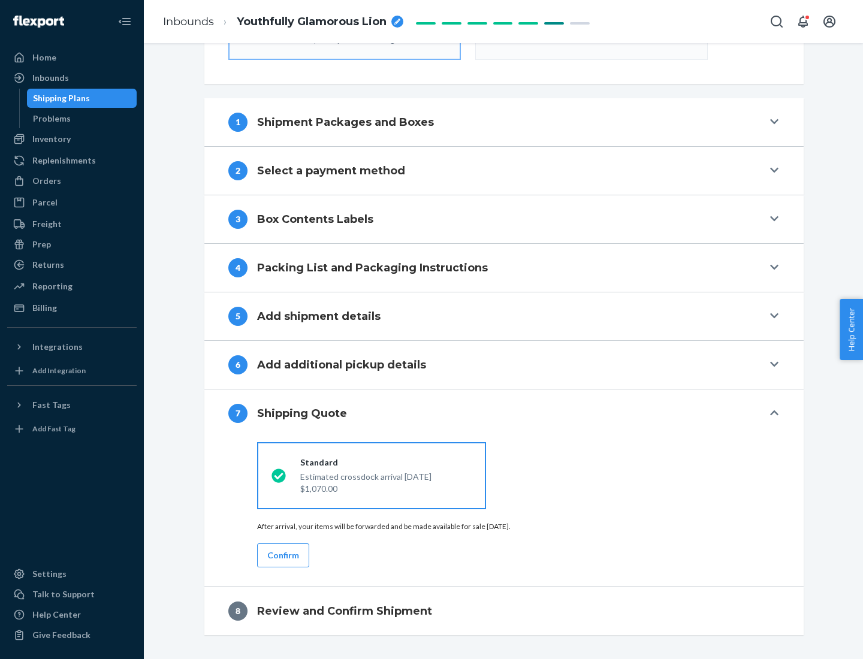
scroll to position [430, 0]
